Goal: Transaction & Acquisition: Purchase product/service

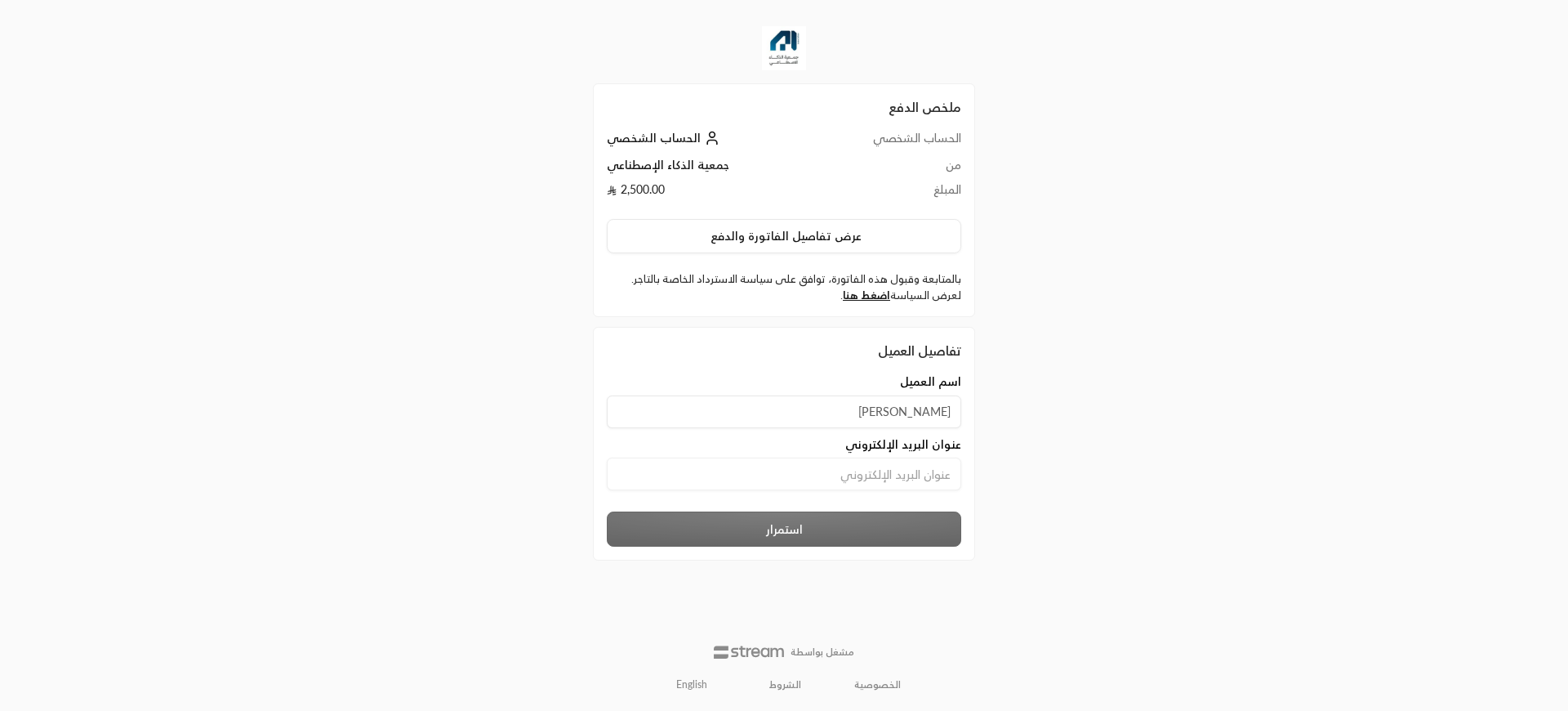
type input "[PERSON_NAME]"
click at [892, 473] on input at bounding box center [783, 474] width 354 height 33
paste input "[EMAIL_ADDRESS][DOMAIN_NAME]"
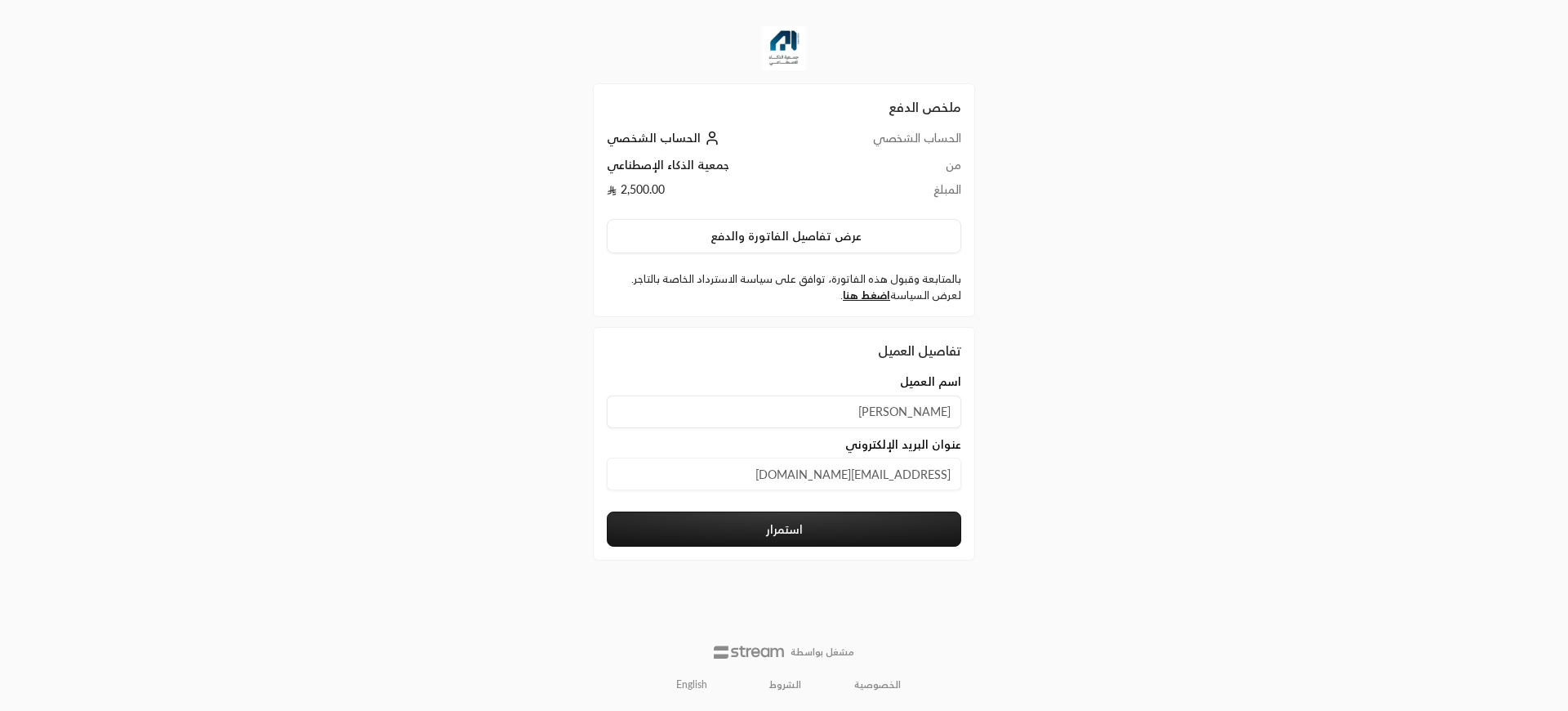
type input "[EMAIL_ADDRESS][DOMAIN_NAME]"
click at [832, 532] on button "استمرار" at bounding box center [783, 528] width 354 height 35
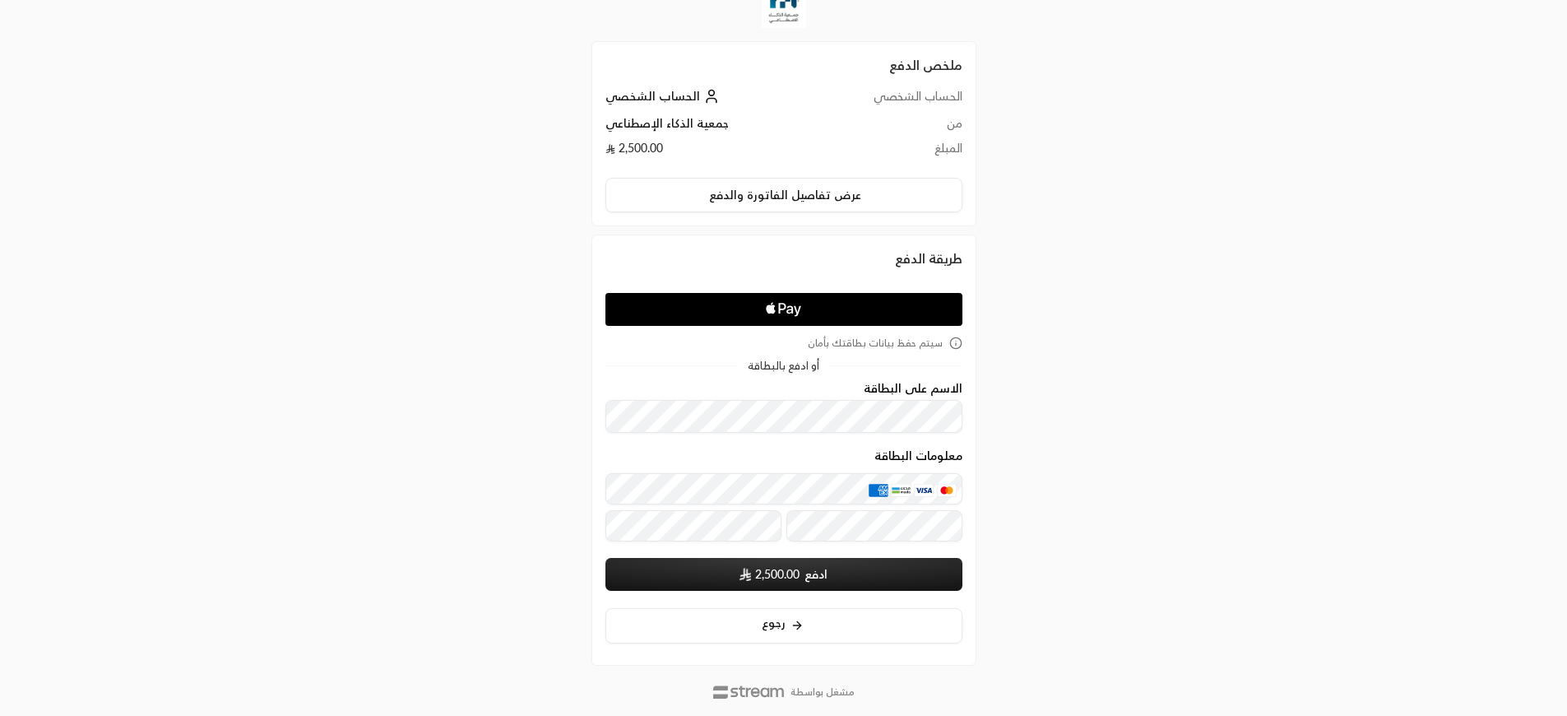
scroll to position [78, 0]
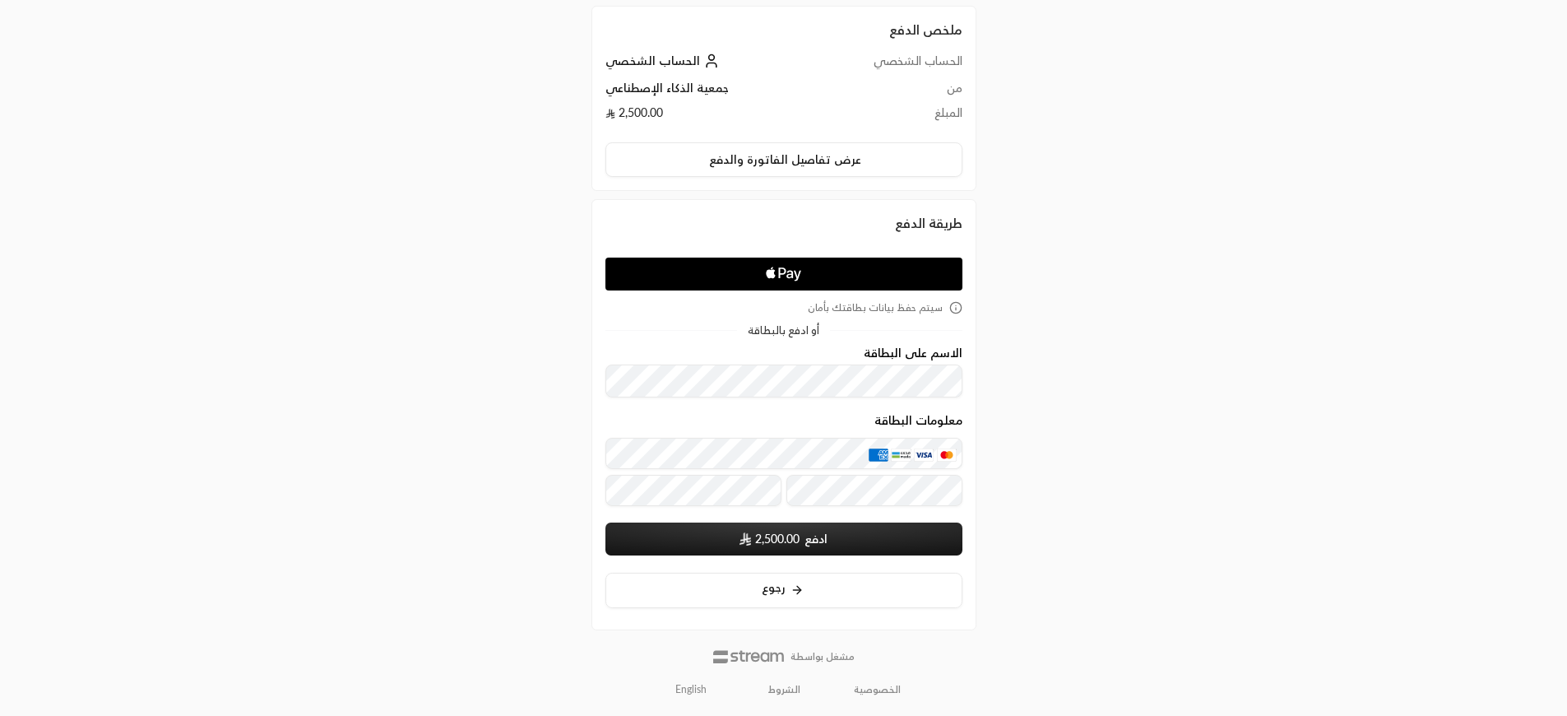
click at [751, 398] on form "الاسم على البطاقة معلومات البطاقة ادفع 2,500.00 سيتم حفظ بيانات بطاقتك عند الإر…" at bounding box center [784, 451] width 357 height 210
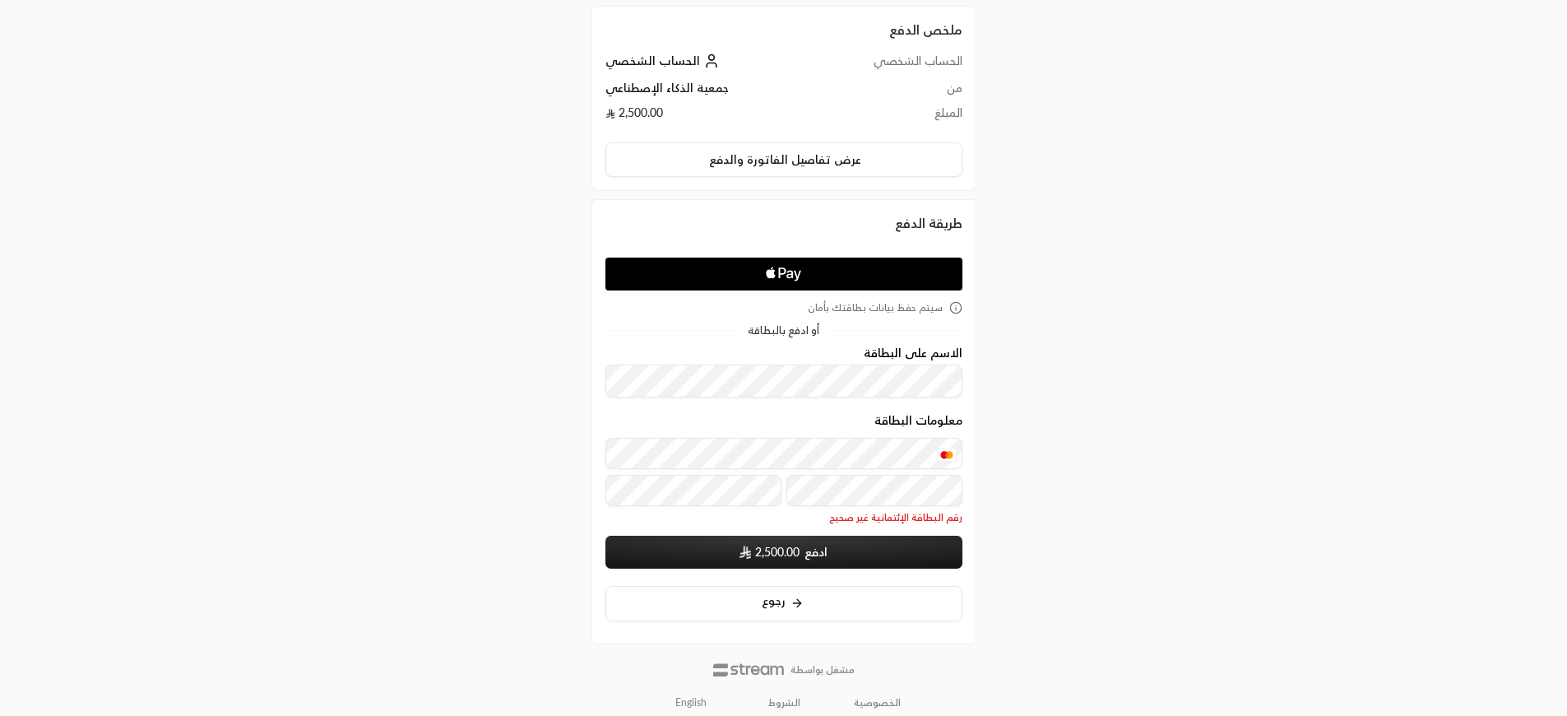
click at [1000, 452] on div "ملخص الدفع الحساب الشخصي الحساب الشخصي من جمعية الذكاء الإصطناعي المبلغ 2,500.0…" at bounding box center [784, 325] width 784 height 807
drag, startPoint x: 776, startPoint y: 420, endPoint x: 734, endPoint y: 419, distance: 42.0
click at [778, 419] on div "معلومات البطاقة" at bounding box center [784, 423] width 357 height 19
click at [643, 419] on div "معلومات البطاقة" at bounding box center [784, 423] width 357 height 19
click at [779, 558] on span "2,500.00" at bounding box center [777, 552] width 44 height 16
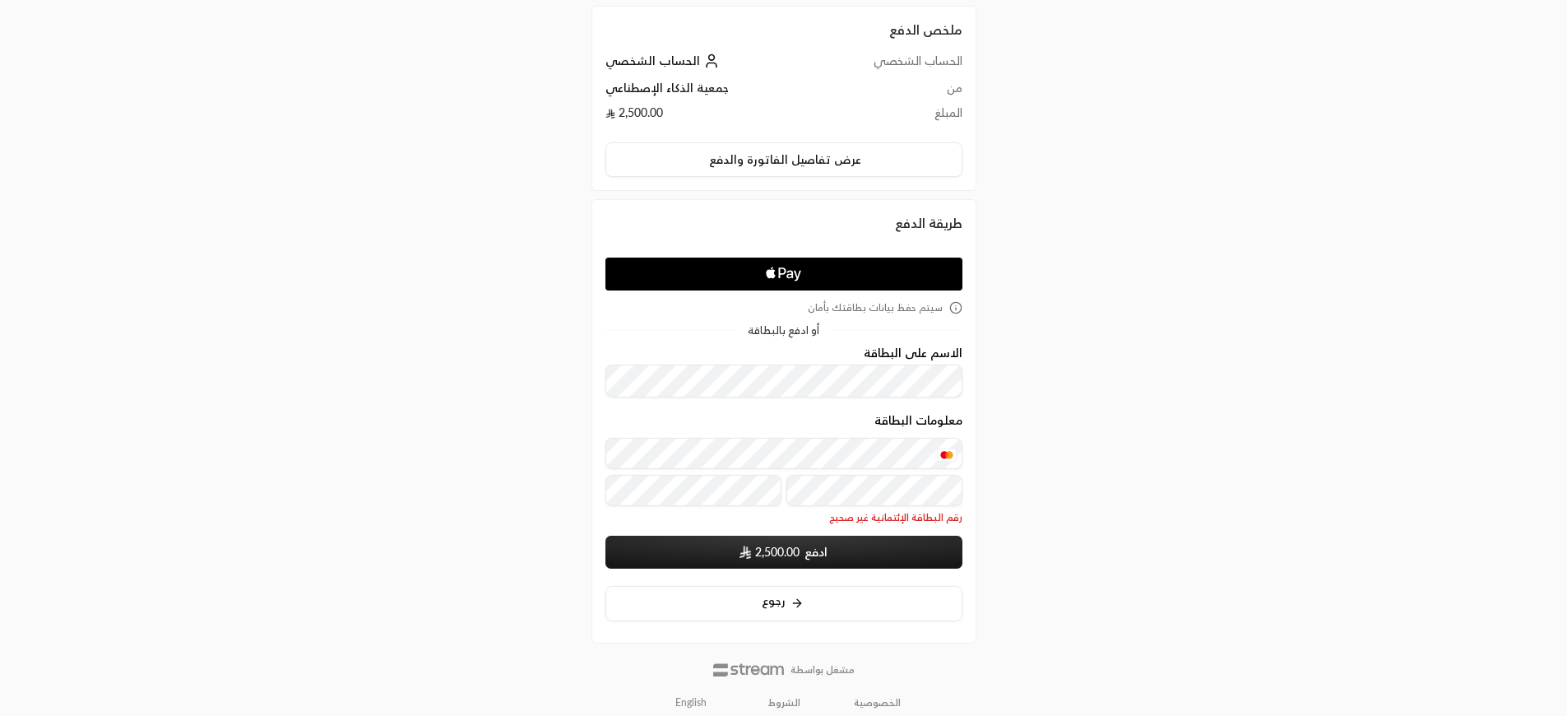
click at [750, 544] on button "ادفع 2,500.00" at bounding box center [784, 552] width 357 height 33
click at [756, 434] on div "معلومات البطاقة رقم البطاقة الإئتمانية غير صحيح" at bounding box center [784, 469] width 357 height 111
click at [749, 420] on div "معلومات البطاقة" at bounding box center [784, 423] width 357 height 19
click at [731, 432] on div "معلومات البطاقة" at bounding box center [784, 423] width 357 height 19
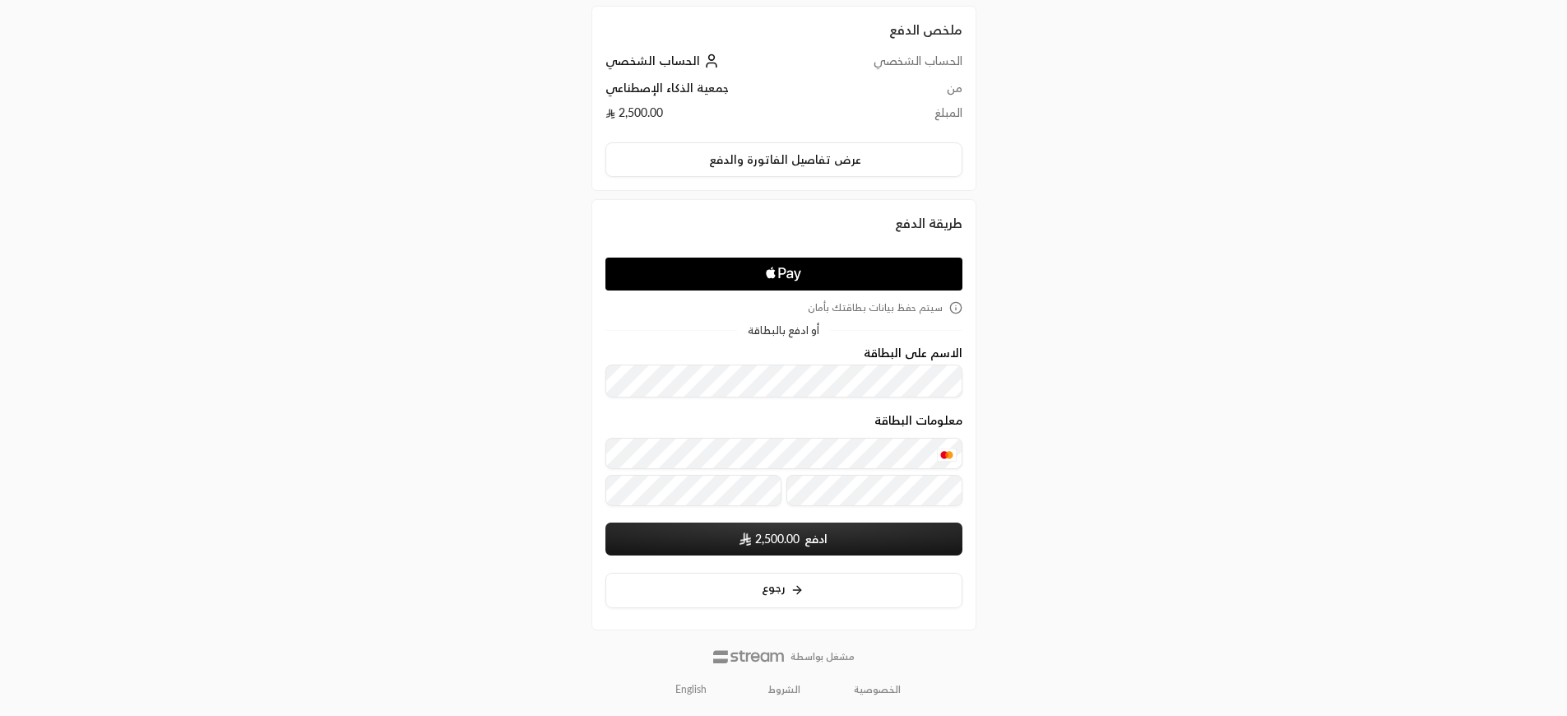
click at [510, 503] on div "ملخص الدفع الحساب الشخصي الحساب الشخصي من جمعية الذكاء الإصطناعي المبلغ 2,500.0…" at bounding box center [784, 319] width 784 height 794
click at [765, 537] on span "2,500.00" at bounding box center [777, 539] width 44 height 16
